Goal: Task Accomplishment & Management: Complete application form

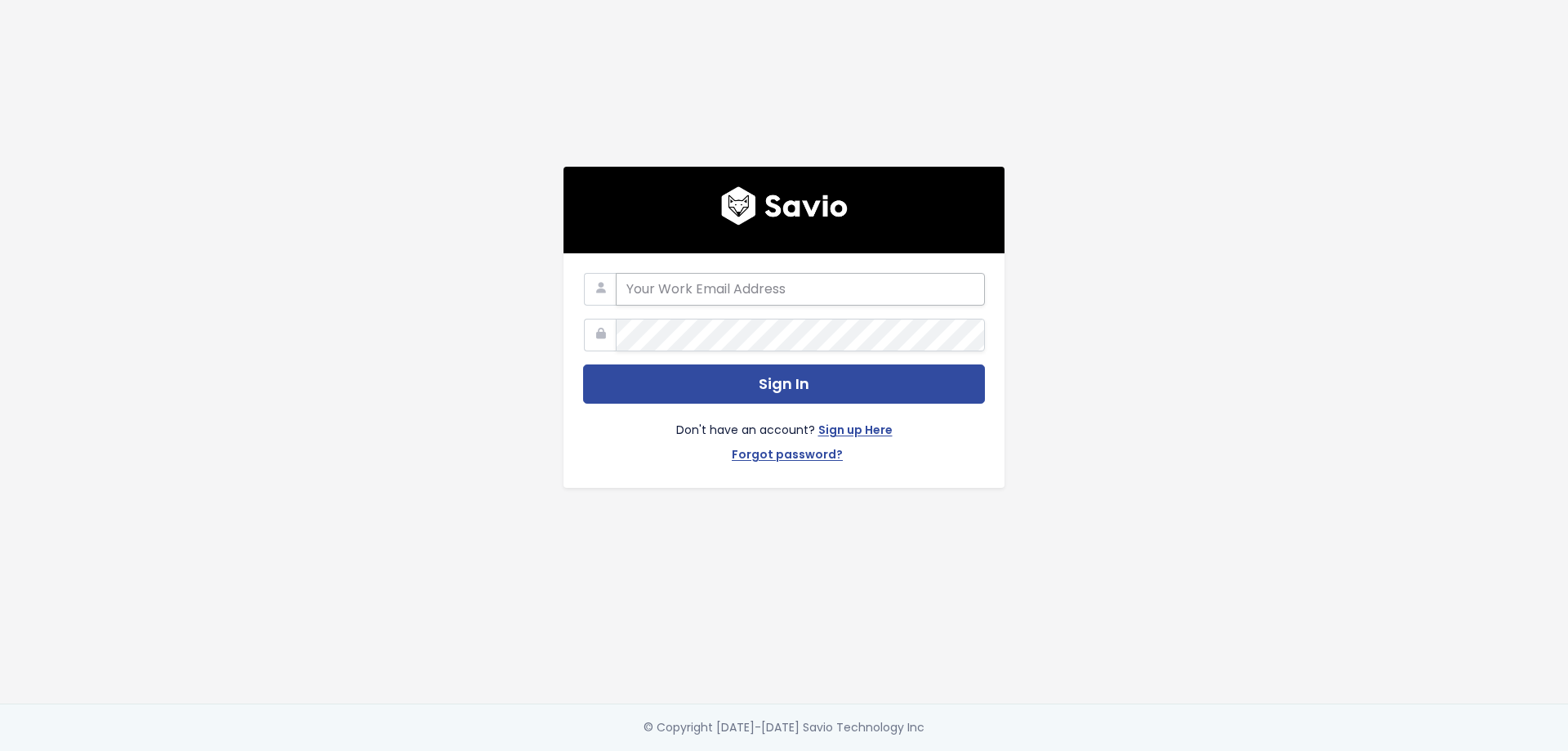
click at [713, 280] on input "email" at bounding box center [800, 289] width 369 height 33
click at [459, 355] on div "Sign In Don't have an account? Sign up Here Forgot password?" at bounding box center [784, 352] width 931 height 704
click at [843, 428] on link "Sign up Here" at bounding box center [855, 432] width 74 height 23
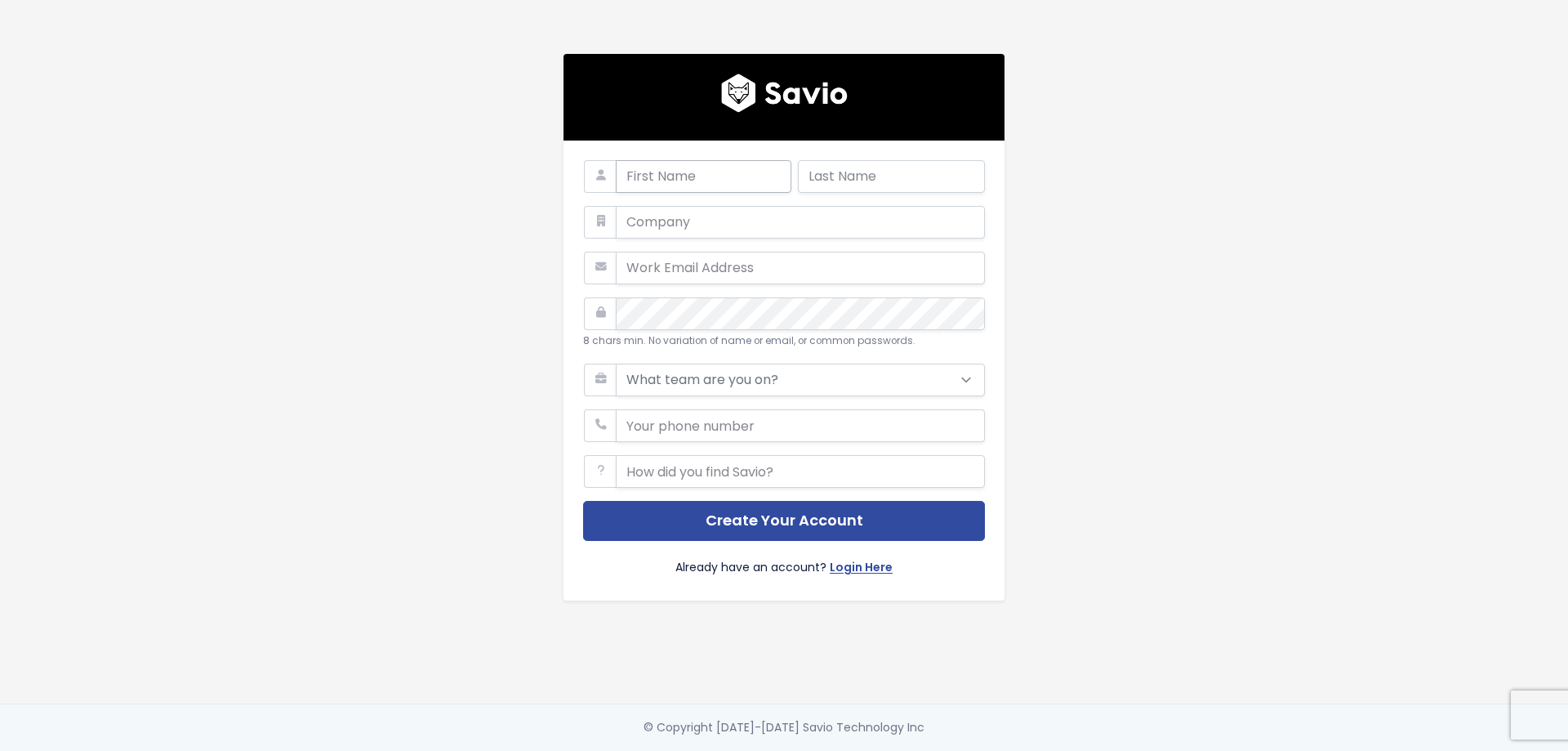
click at [742, 183] on input "text" at bounding box center [704, 176] width 176 height 33
type input "[PERSON_NAME]"
type input "samir"
type input "pixudio"
type input "osamasamirosos72@gmail.com"
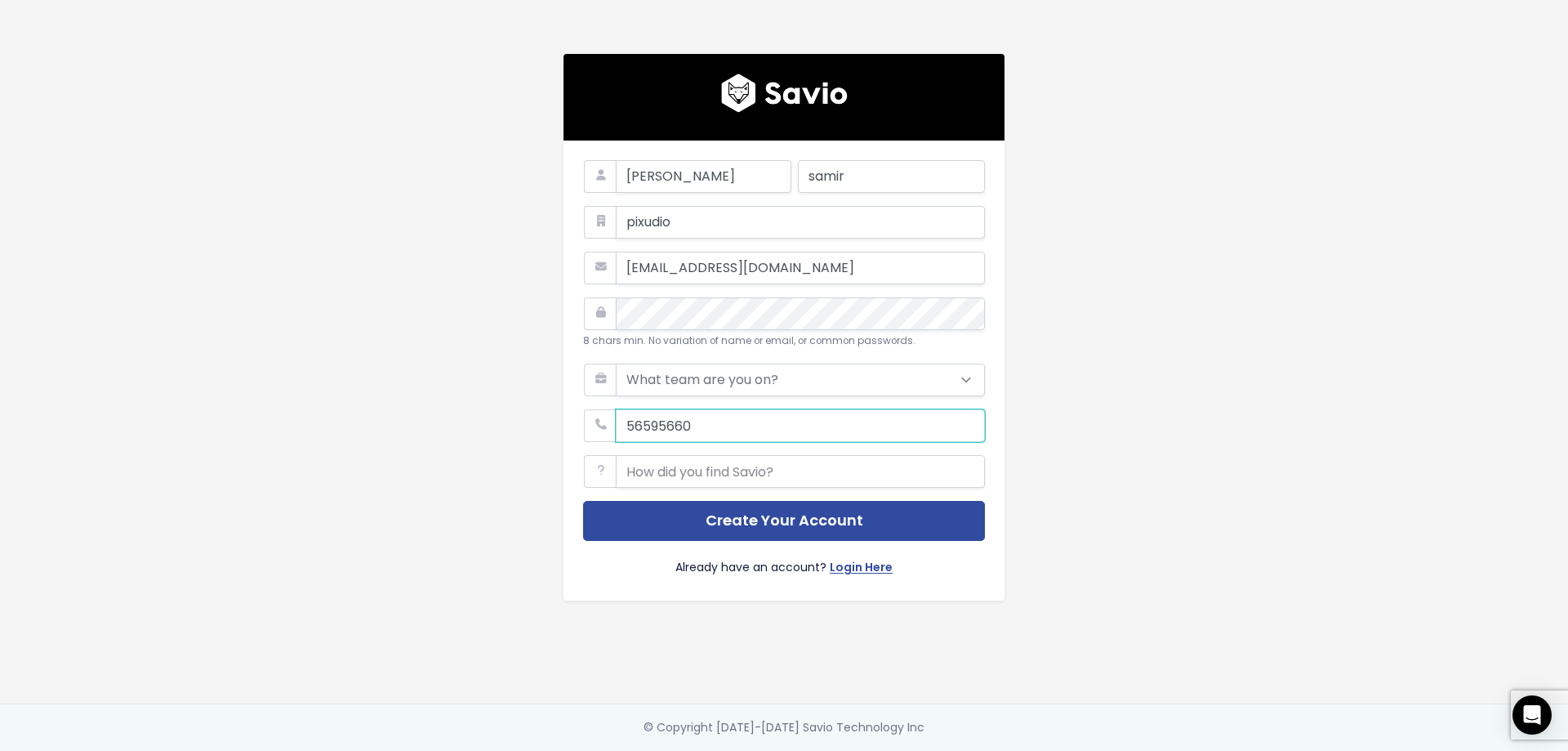
click at [700, 419] on input "phone" at bounding box center [800, 425] width 369 height 33
click at [621, 415] on input "phone" at bounding box center [800, 425] width 369 height 33
type input "00201228863339"
click at [672, 378] on select "What team are you on? Support Product Sales Customer Success Marketing Other" at bounding box center [800, 379] width 369 height 33
click at [1191, 437] on div "osama samir pixudio osamasamirosos72@gmail.com 8 chars min. No variation of nam…" at bounding box center [784, 352] width 931 height 704
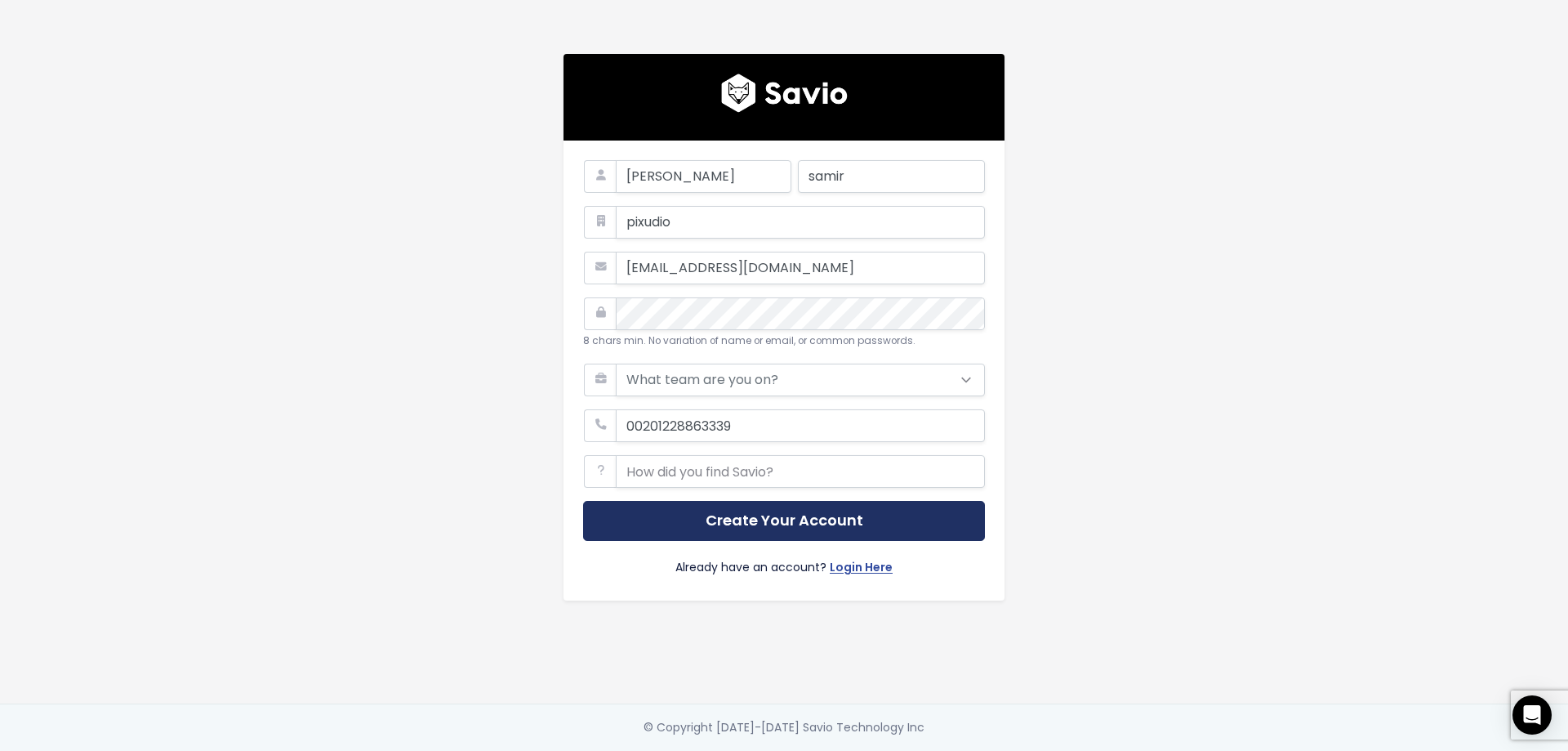
click at [789, 513] on button "Create Your Account" at bounding box center [784, 521] width 402 height 40
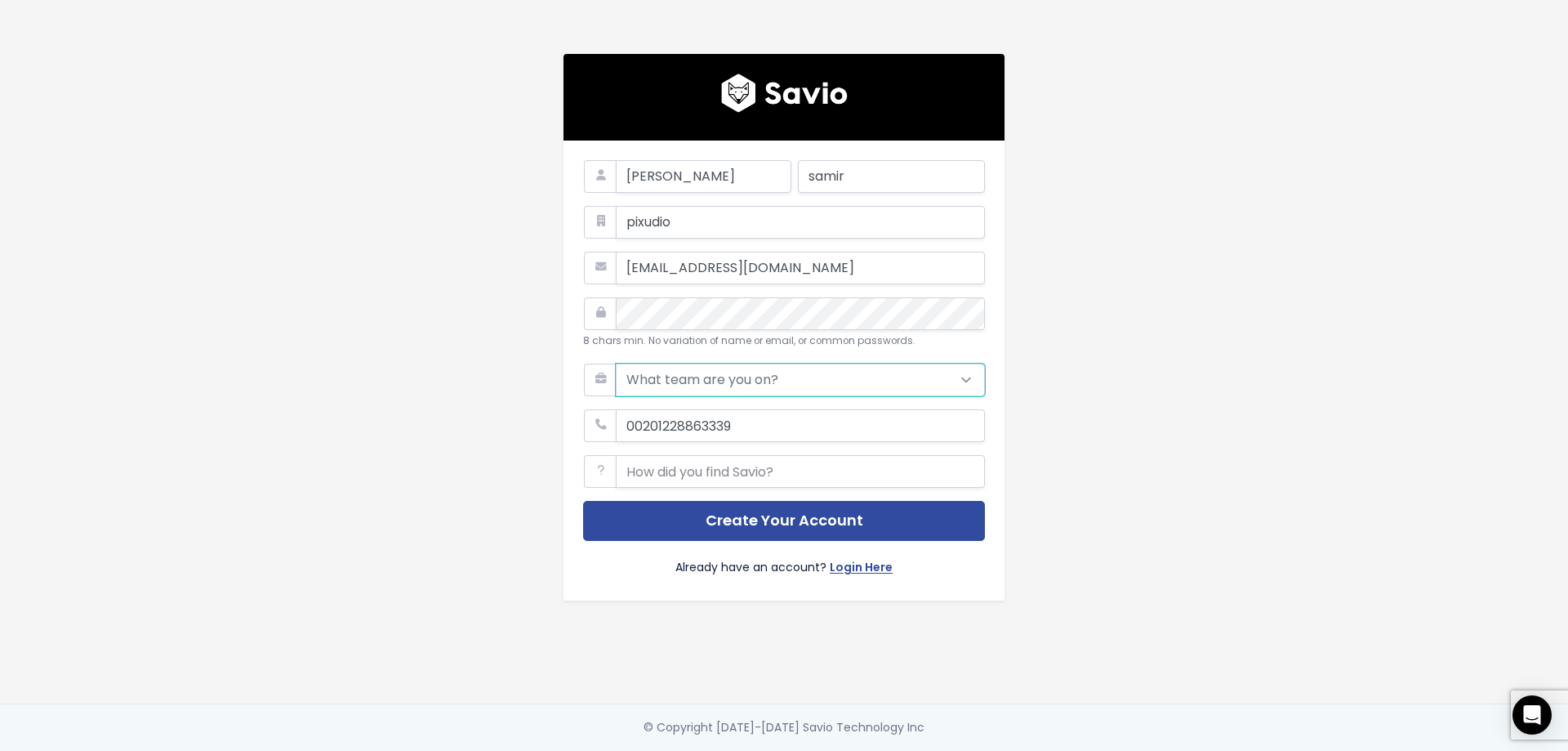
click at [767, 373] on select "What team are you on? Support Product Sales Customer Success Marketing Other" at bounding box center [800, 379] width 369 height 33
select select "PRODUCT"
click at [616, 363] on select "What team are you on? Support Product Sales Customer Success Marketing Other" at bounding box center [800, 379] width 369 height 33
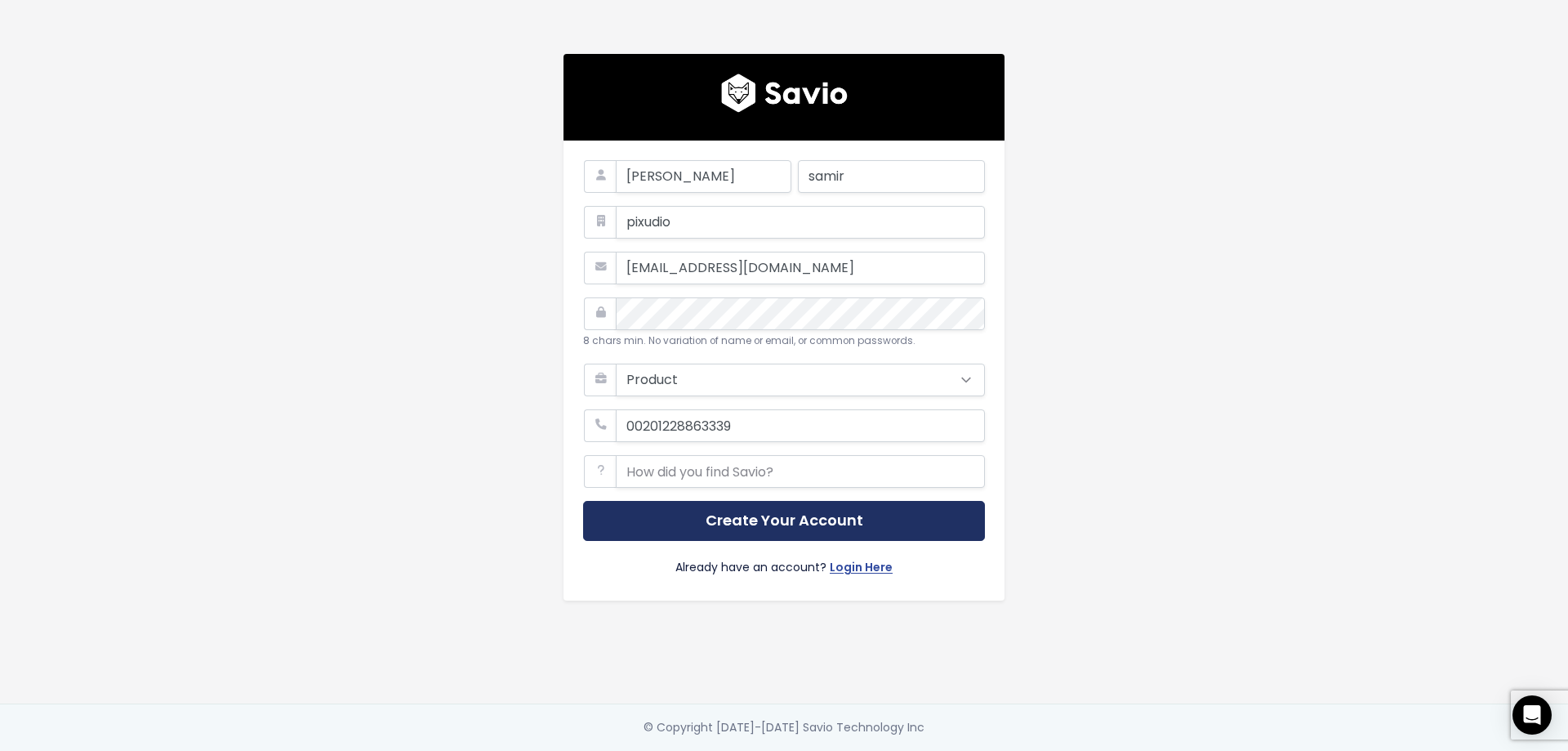
click at [736, 507] on button "Create Your Account" at bounding box center [784, 521] width 402 height 40
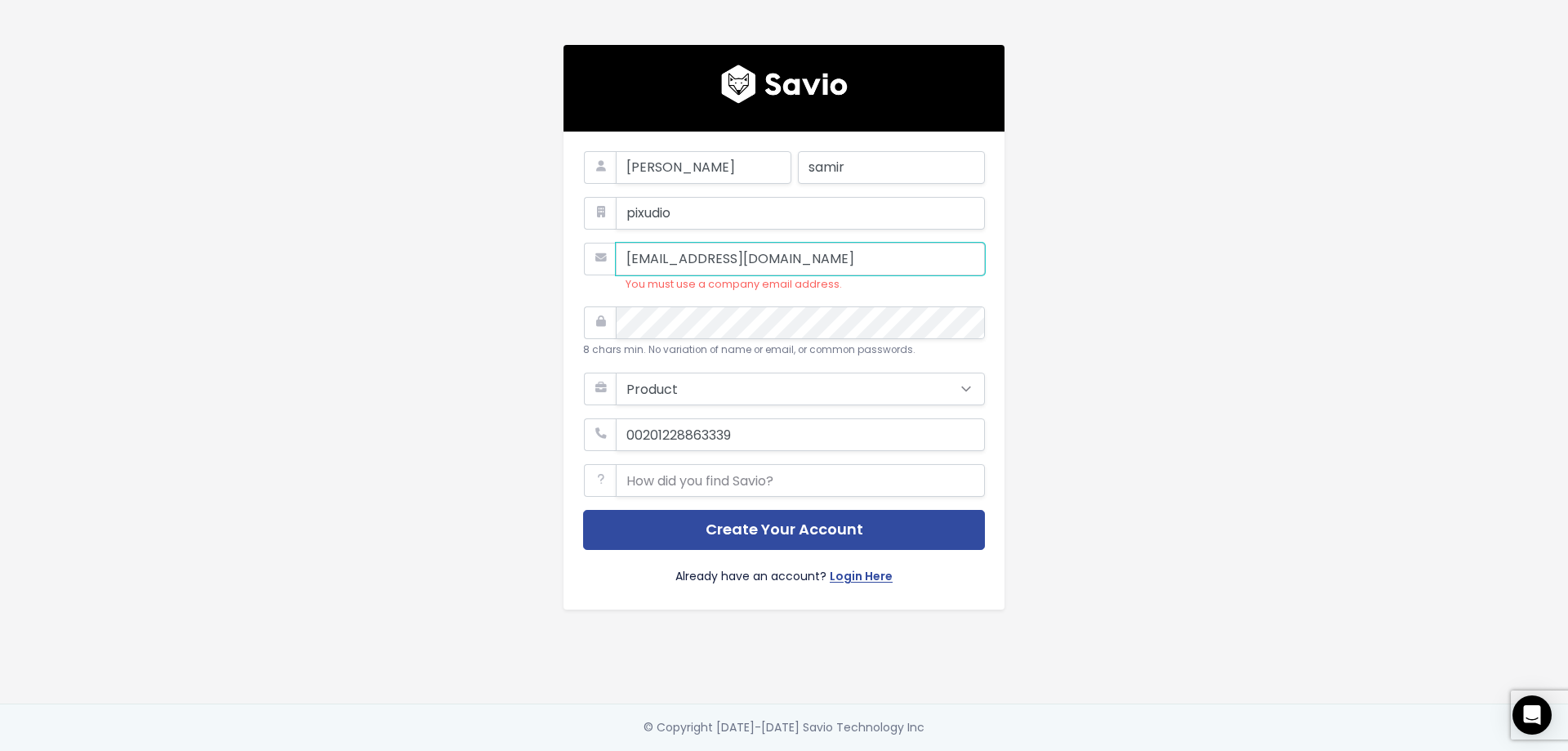
click at [677, 247] on input "[EMAIL_ADDRESS][DOMAIN_NAME]" at bounding box center [800, 259] width 369 height 33
click at [858, 248] on input "osamasamirosos72@gmail.com" at bounding box center [800, 259] width 369 height 33
type input "[EMAIL_ADDRESS][DOMAIN_NAME]"
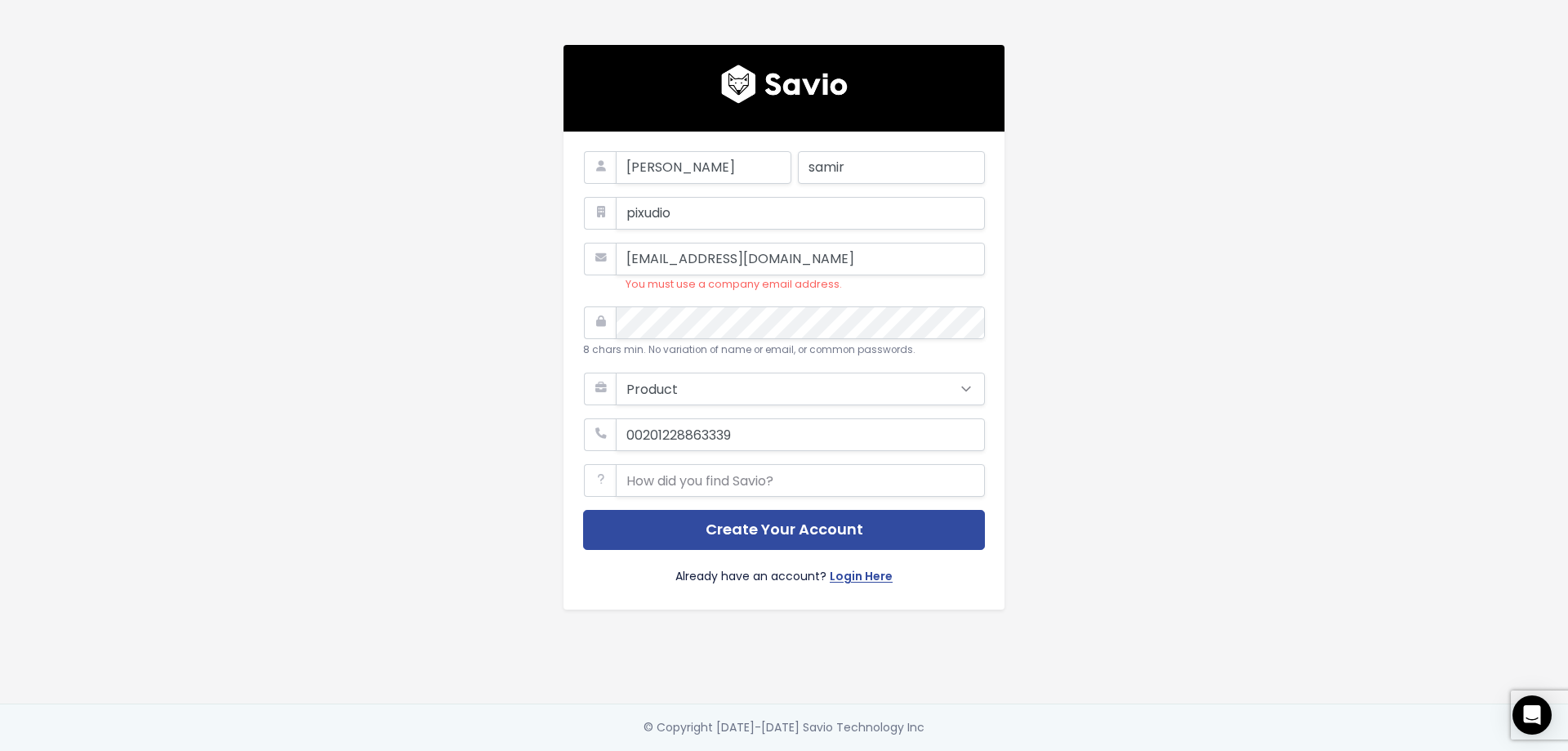
click at [1101, 306] on div "osama samir pixudio pixudio2020@gmail.com You must use a company email address.…" at bounding box center [784, 352] width 931 height 704
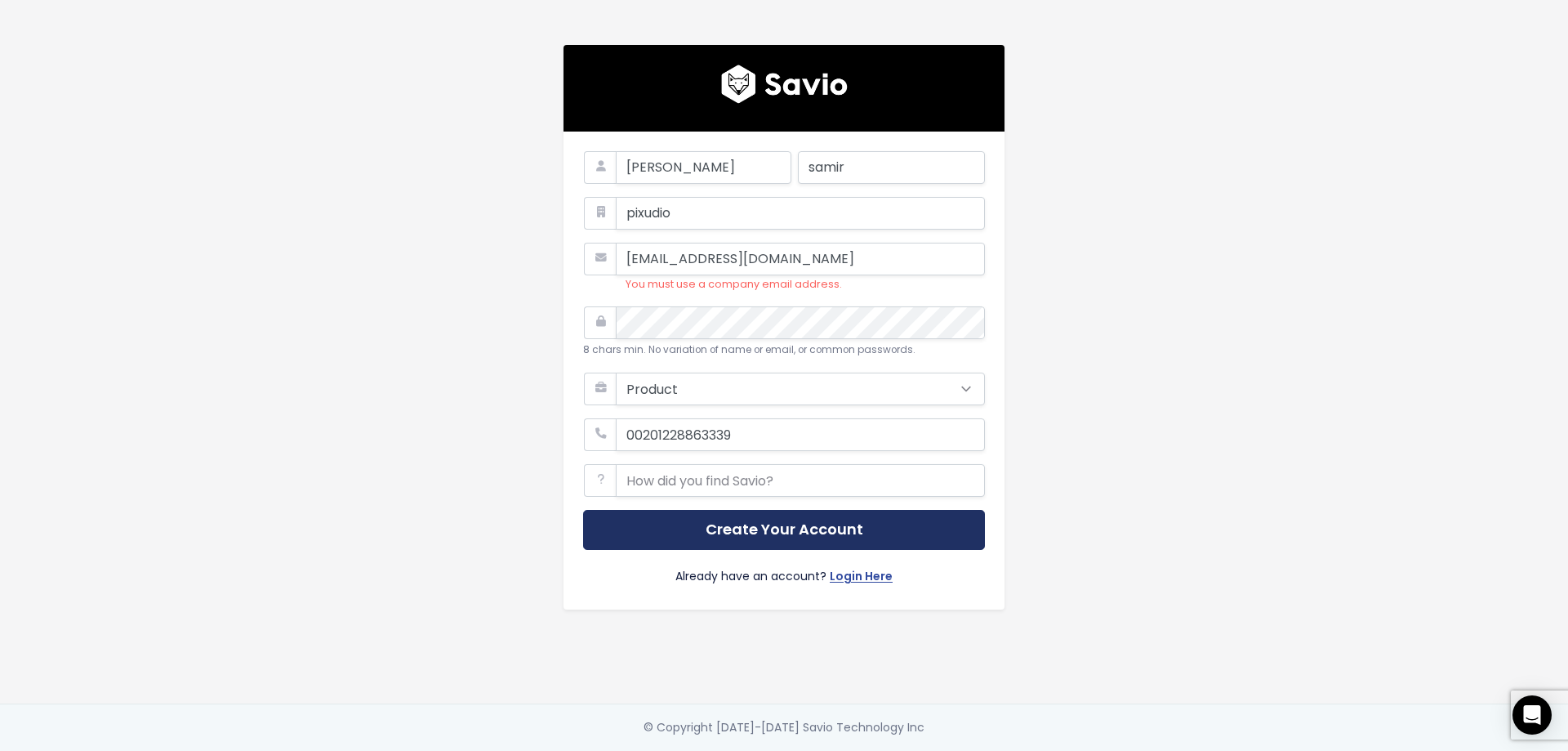
click at [795, 532] on button "Create Your Account" at bounding box center [784, 530] width 402 height 40
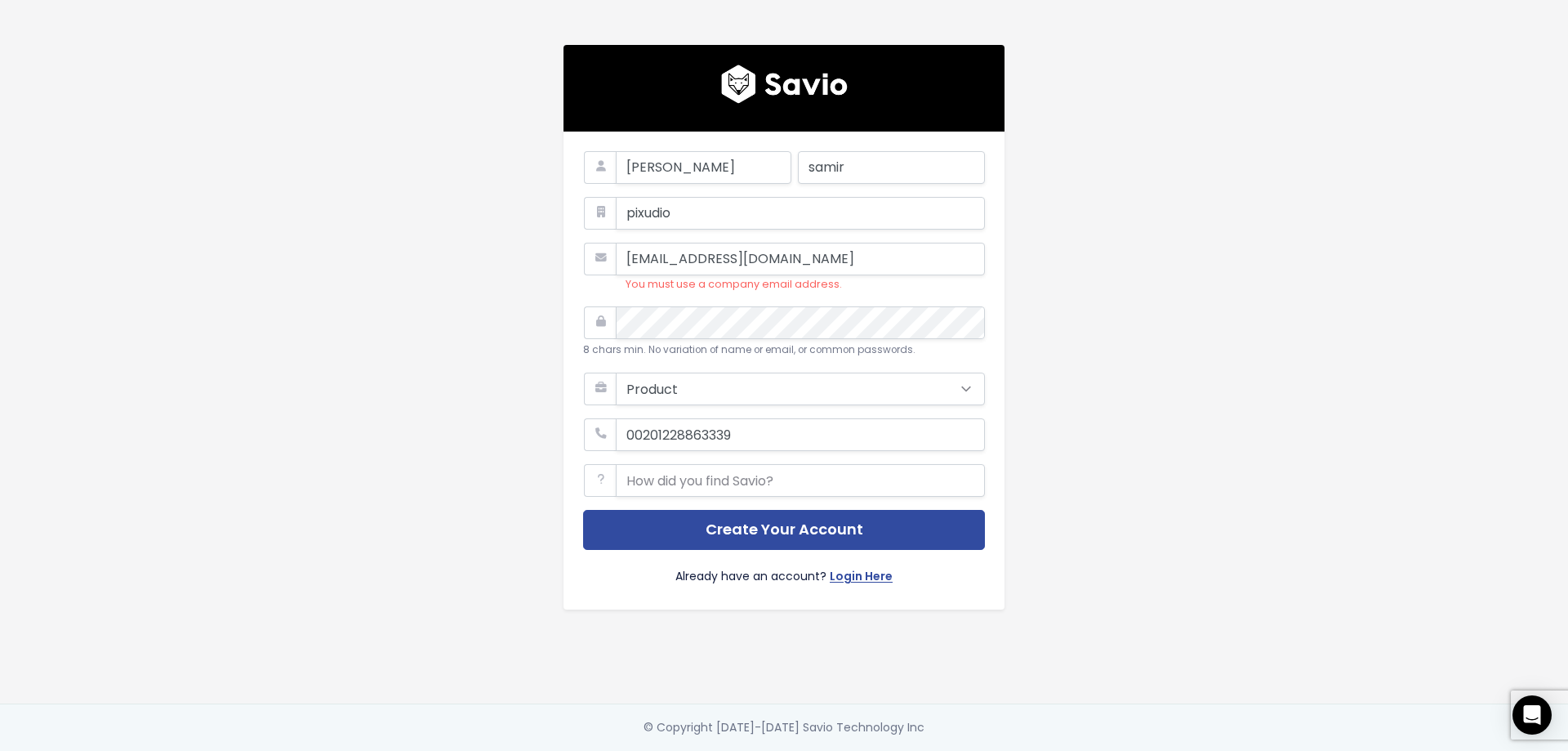
drag, startPoint x: 765, startPoint y: 282, endPoint x: 758, endPoint y: 299, distance: 18.4
click at [764, 286] on li "You must use a company email address." at bounding box center [806, 273] width 360 height 44
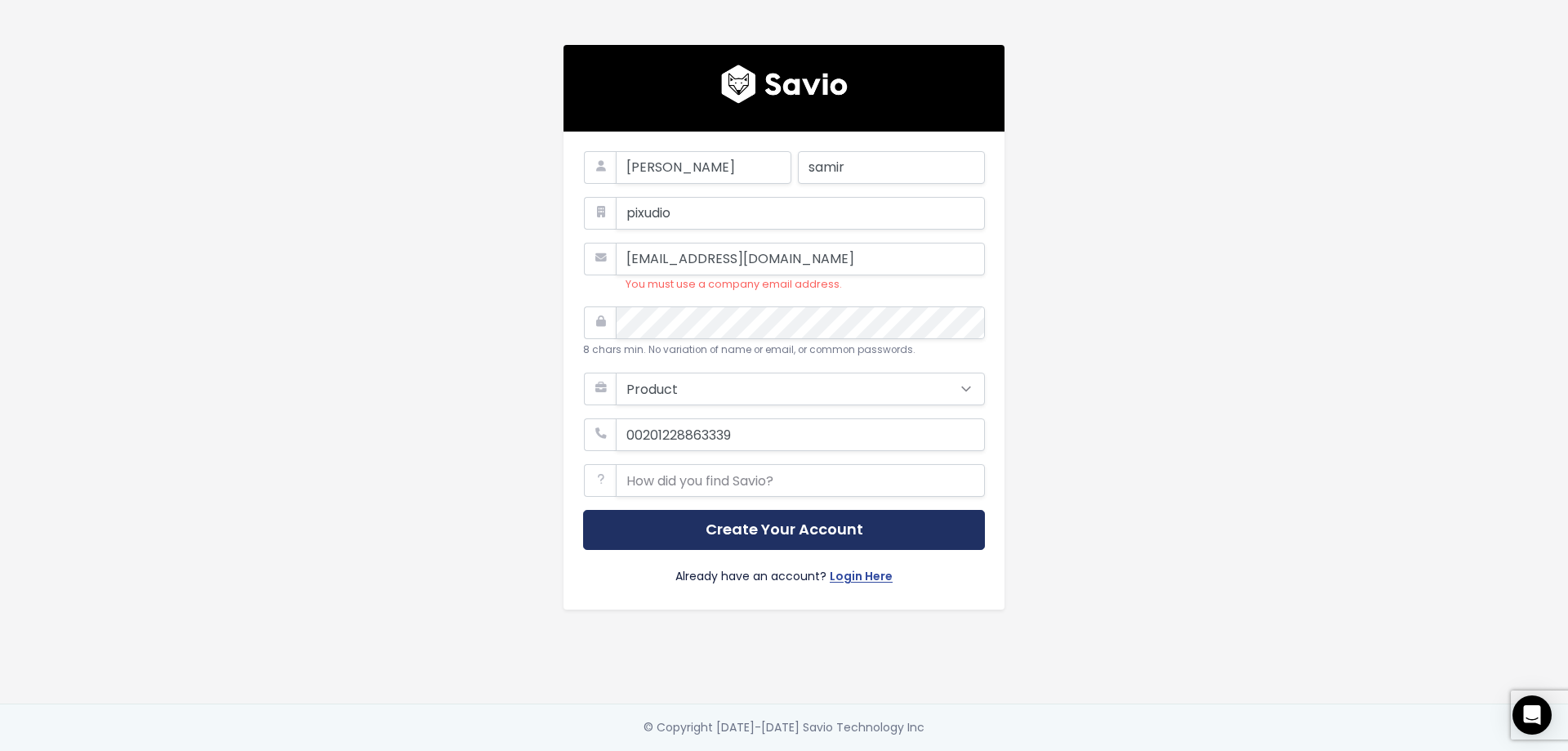
click at [755, 527] on button "Create Your Account" at bounding box center [784, 530] width 402 height 40
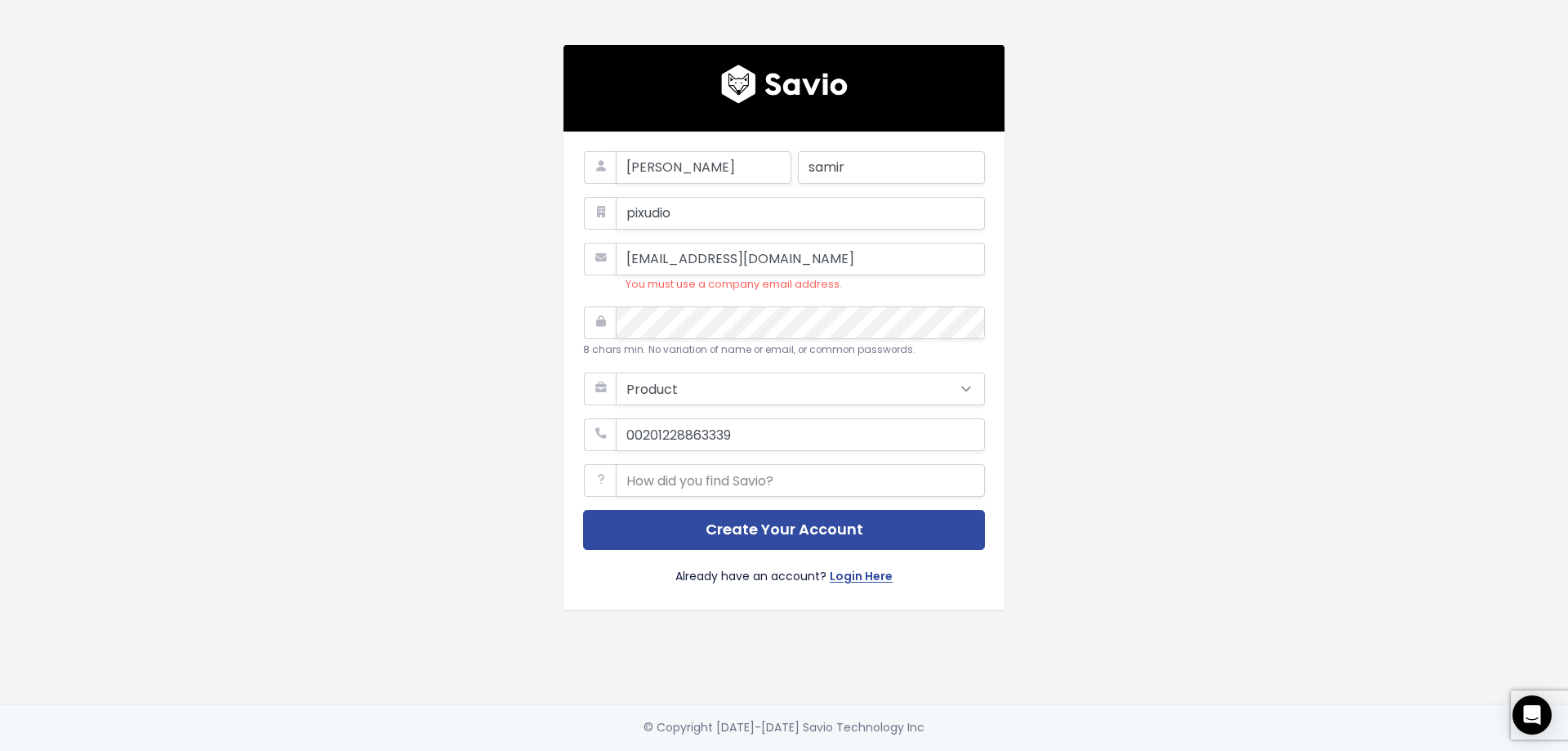
click at [1266, 89] on main "[PERSON_NAME] samir pixudio [EMAIL_ADDRESS][DOMAIN_NAME] You must use a company…" at bounding box center [784, 375] width 1568 height 751
